Goal: Navigation & Orientation: Find specific page/section

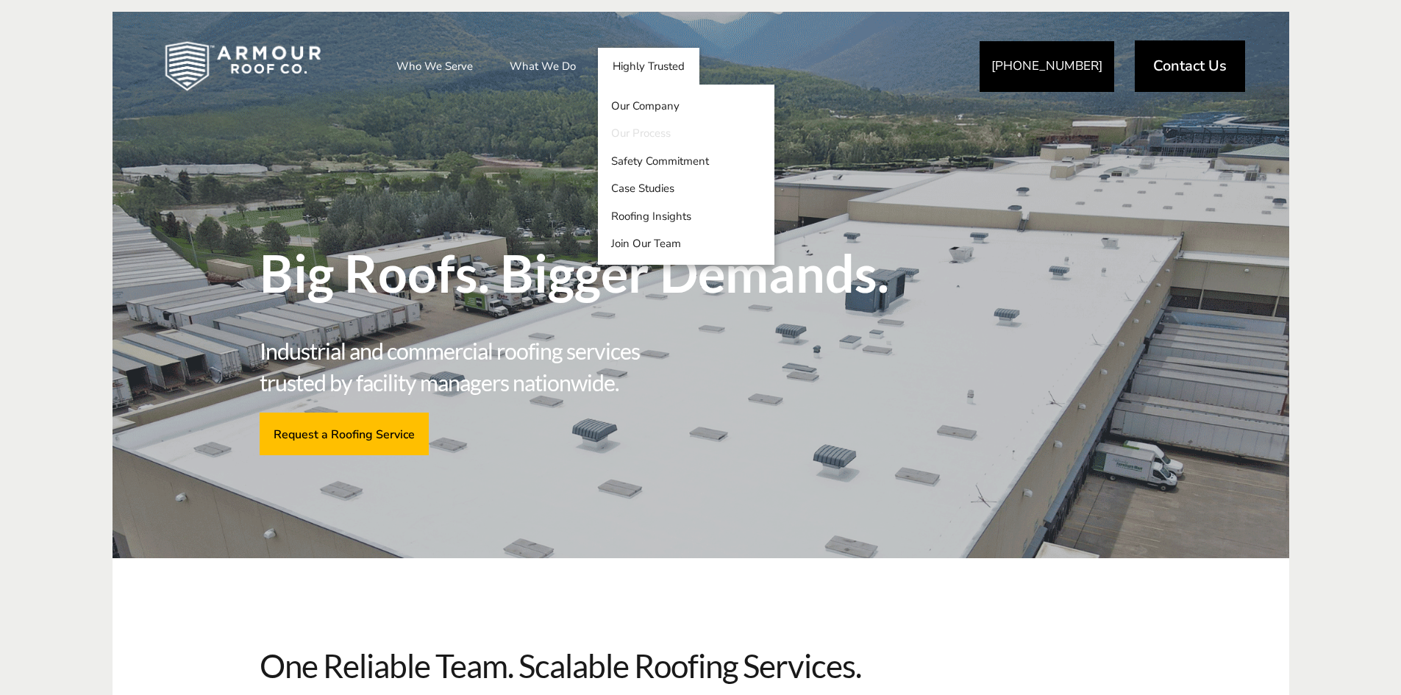
click at [637, 133] on link "Our Process" at bounding box center [686, 134] width 176 height 28
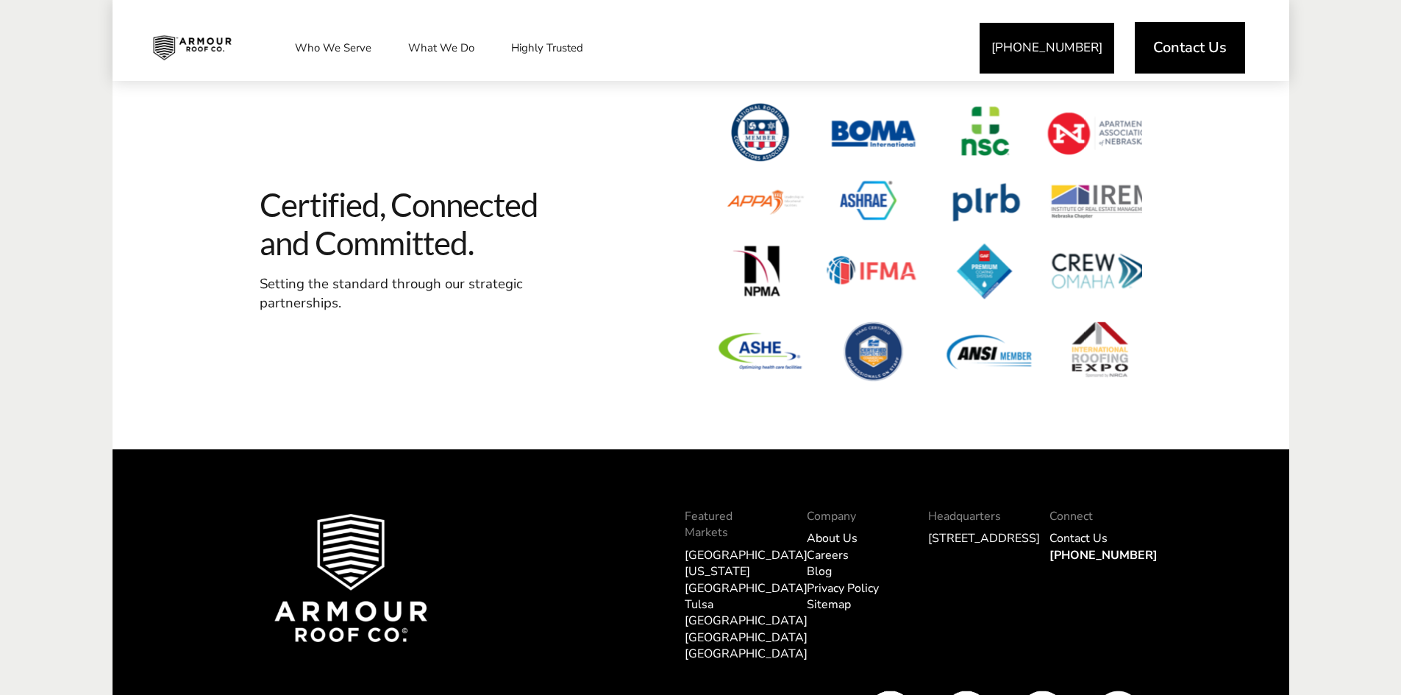
scroll to position [3309, 0]
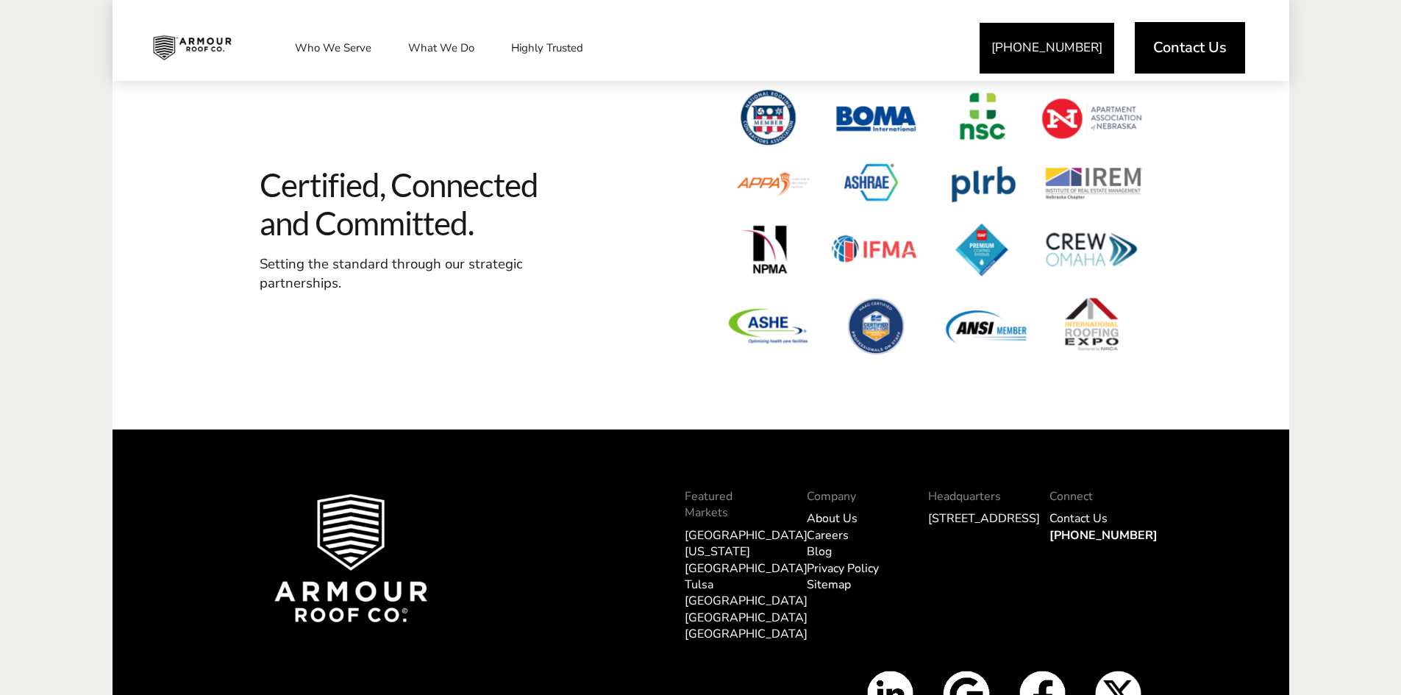
click at [829, 518] on link "About Us" at bounding box center [832, 518] width 51 height 16
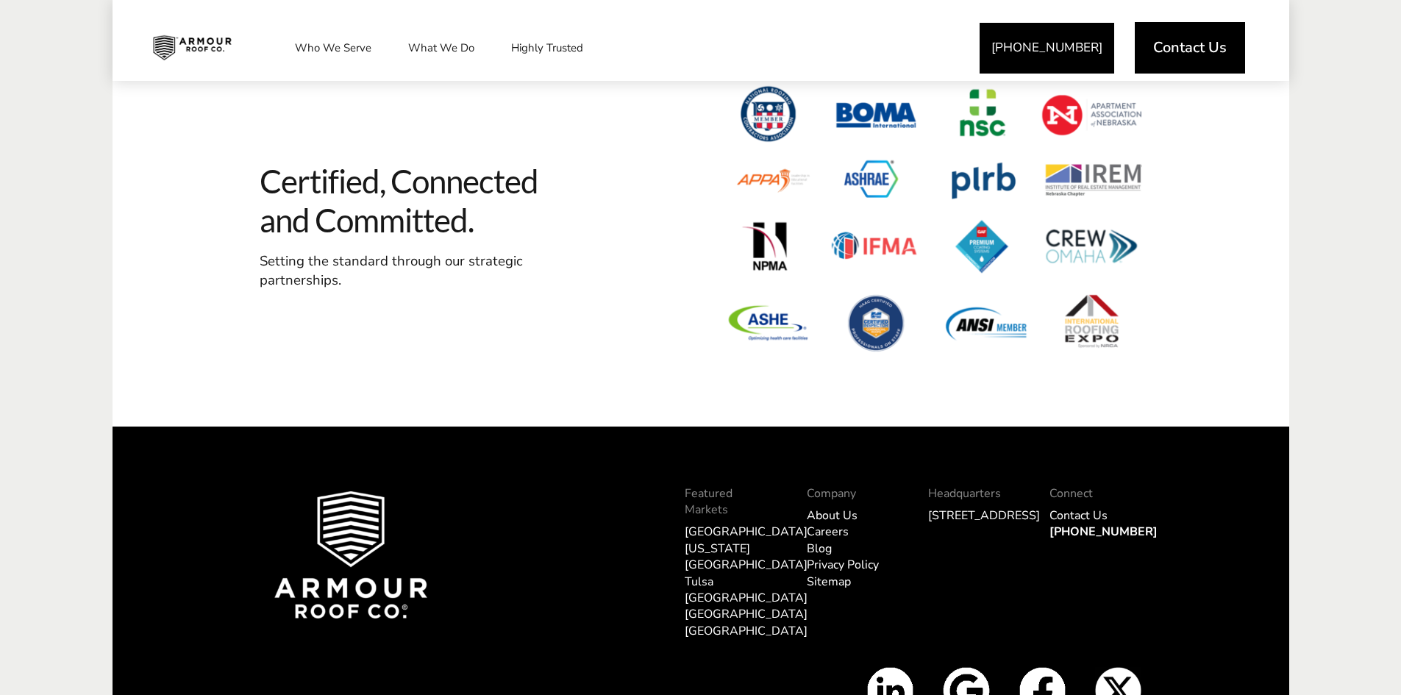
scroll to position [5877, 0]
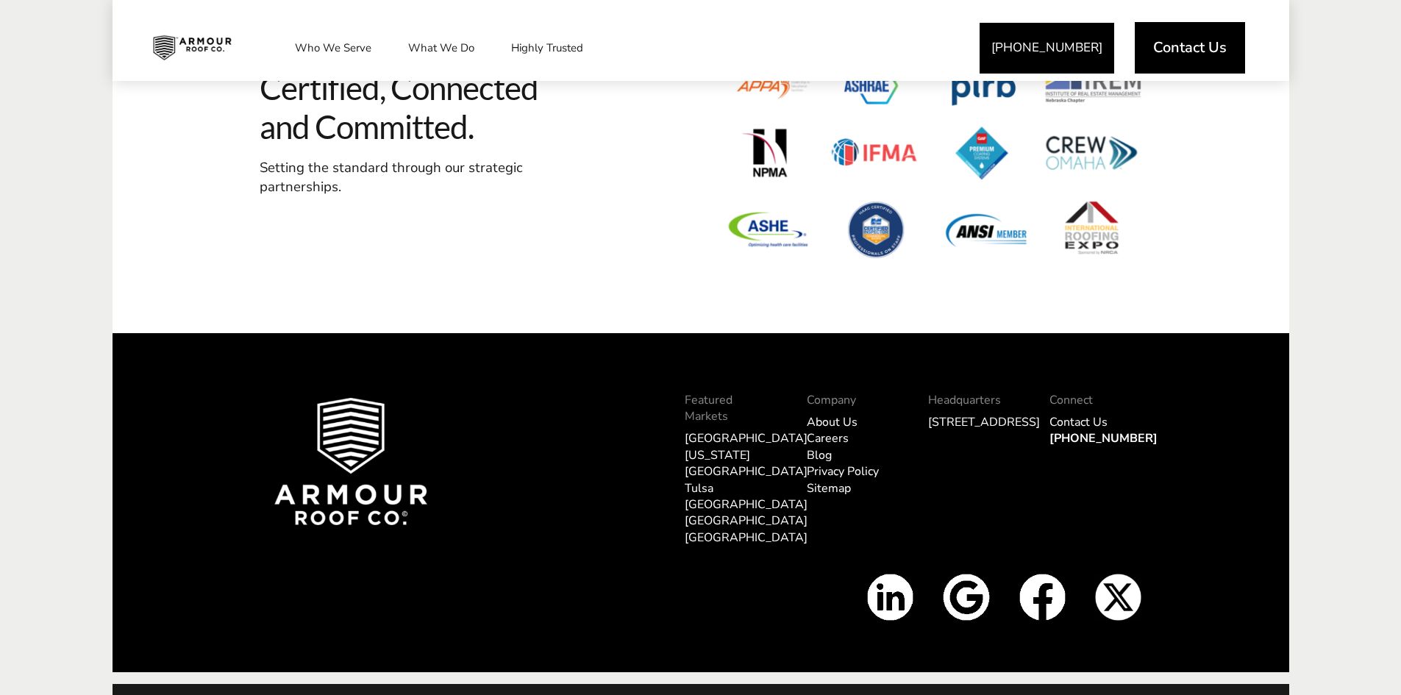
click at [819, 430] on link "Careers" at bounding box center [828, 438] width 42 height 16
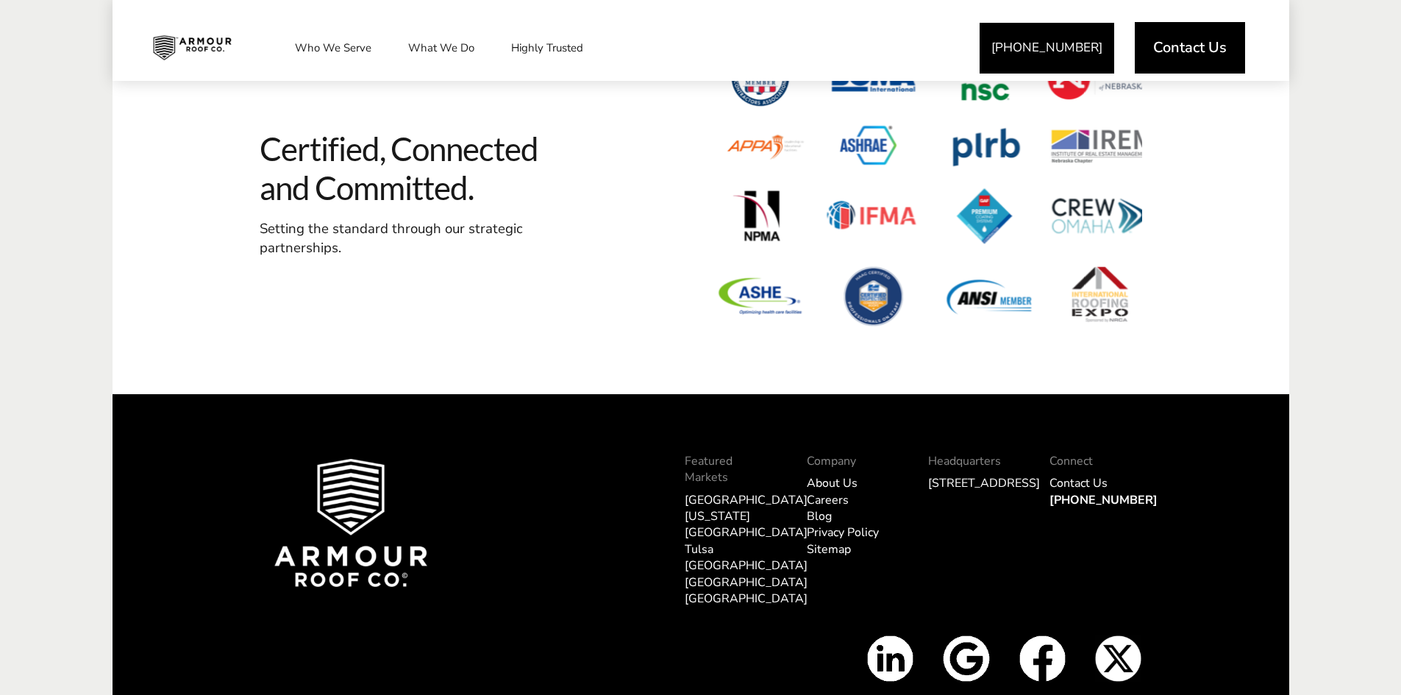
scroll to position [2132, 0]
